Goal: Navigation & Orientation: Find specific page/section

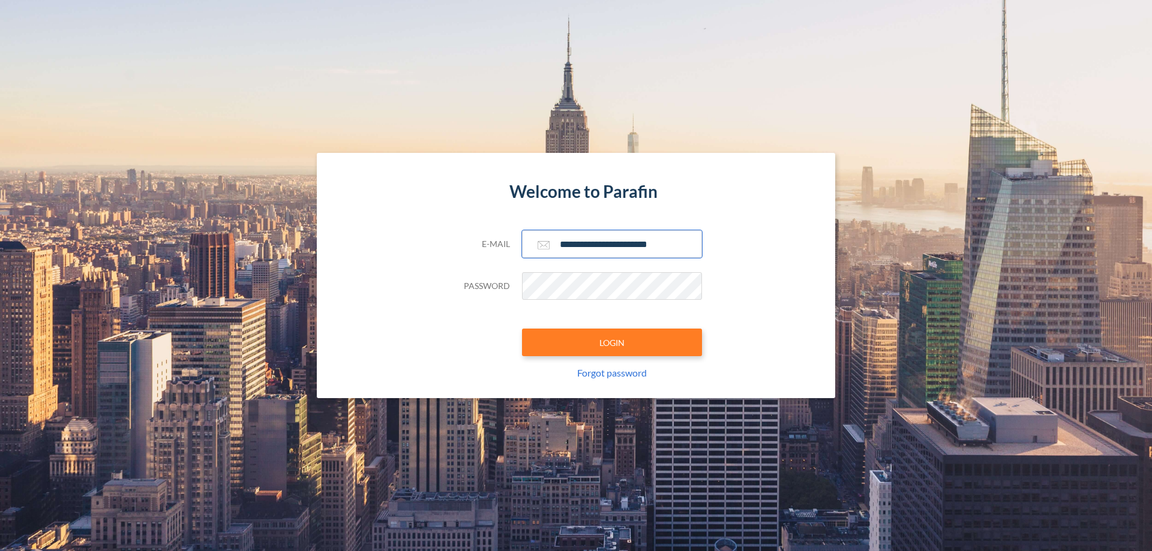
type input "**********"
click at [612, 343] on button "LOGIN" at bounding box center [612, 343] width 180 height 28
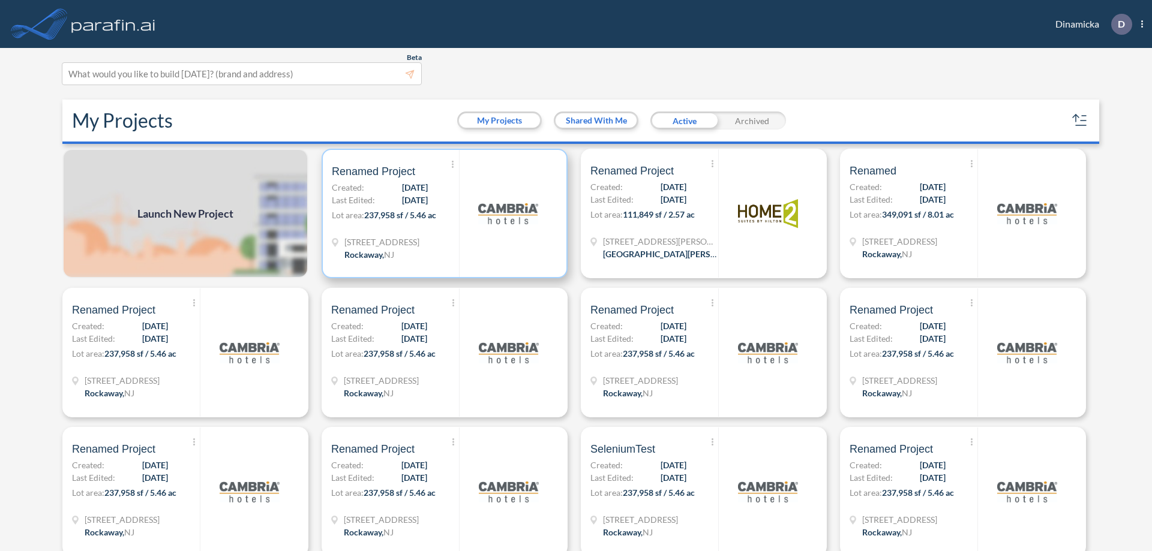
scroll to position [3, 0]
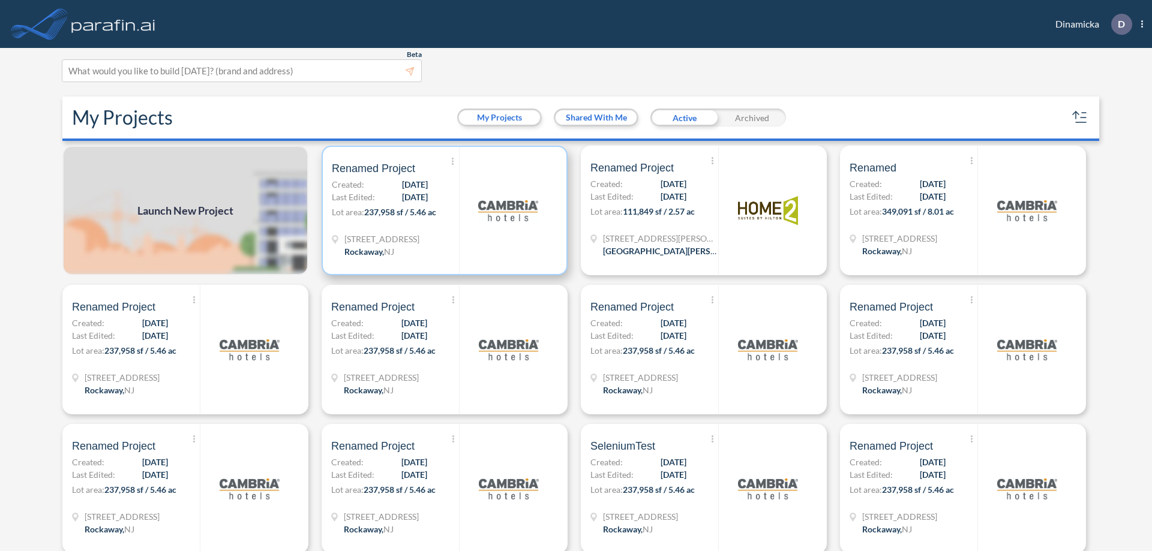
click at [442, 211] on p "Lot area: 237,958 sf / 5.46 ac" at bounding box center [395, 214] width 127 height 17
